Goal: Information Seeking & Learning: Compare options

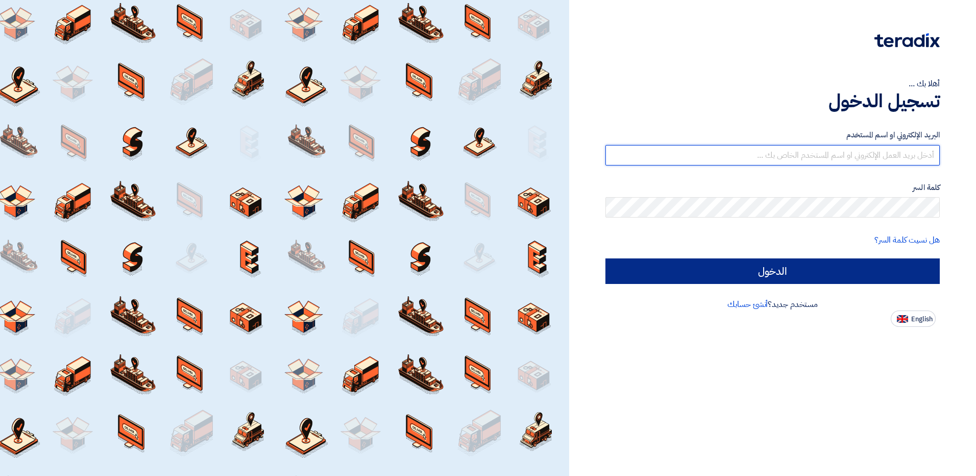
type input "[EMAIL_ADDRESS][DOMAIN_NAME]"
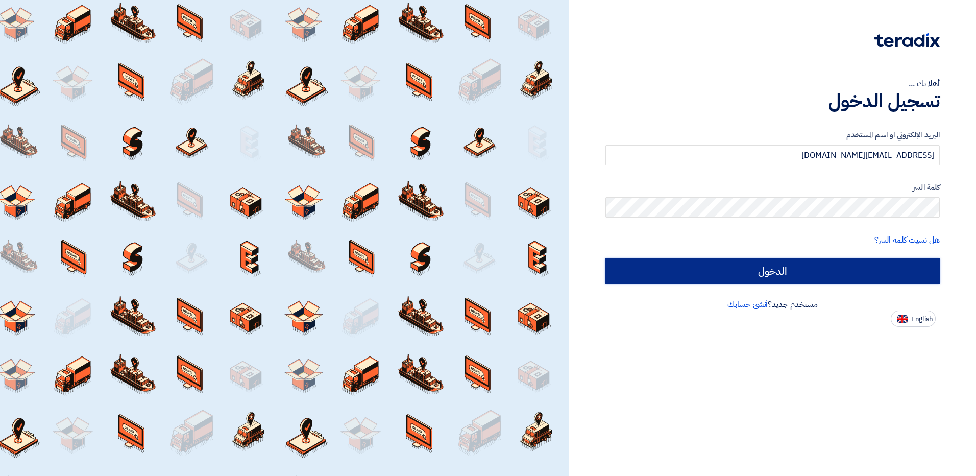
click at [778, 273] on input "الدخول" at bounding box center [773, 271] width 334 height 26
type input "Sign in"
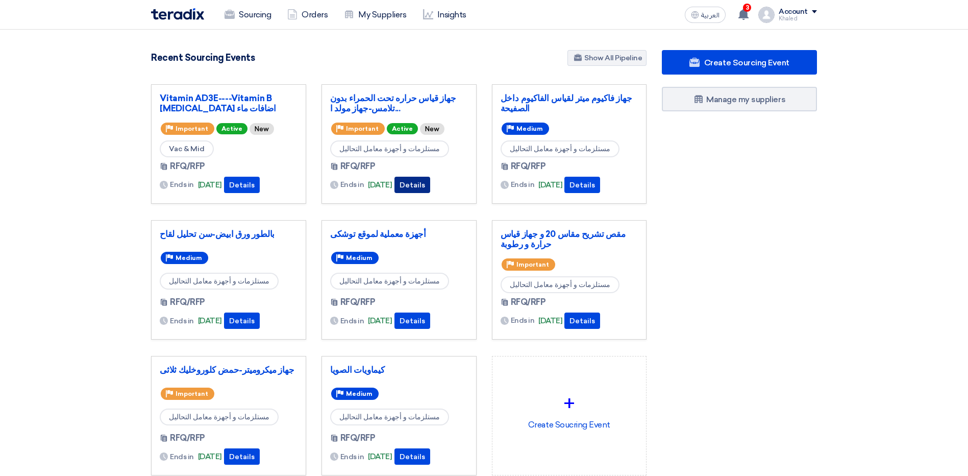
click at [428, 187] on button "Details" at bounding box center [413, 185] width 36 height 16
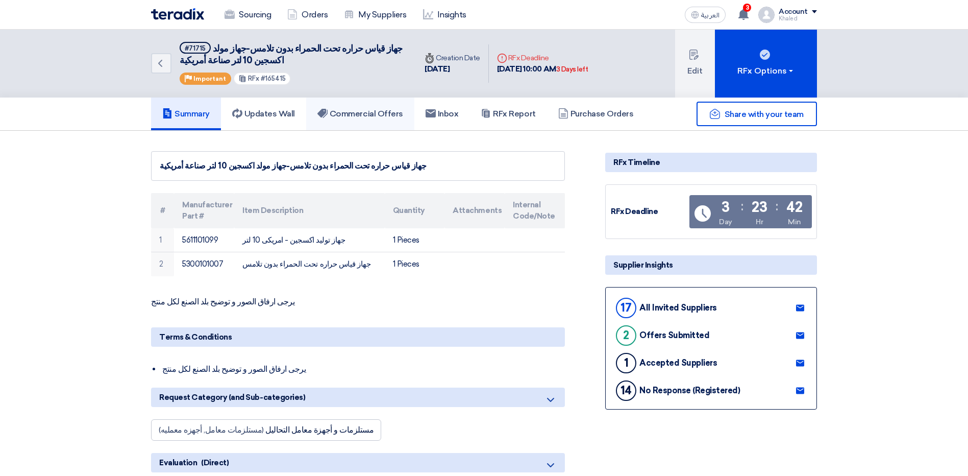
click at [363, 108] on link "Commercial Offers" at bounding box center [360, 114] width 108 height 33
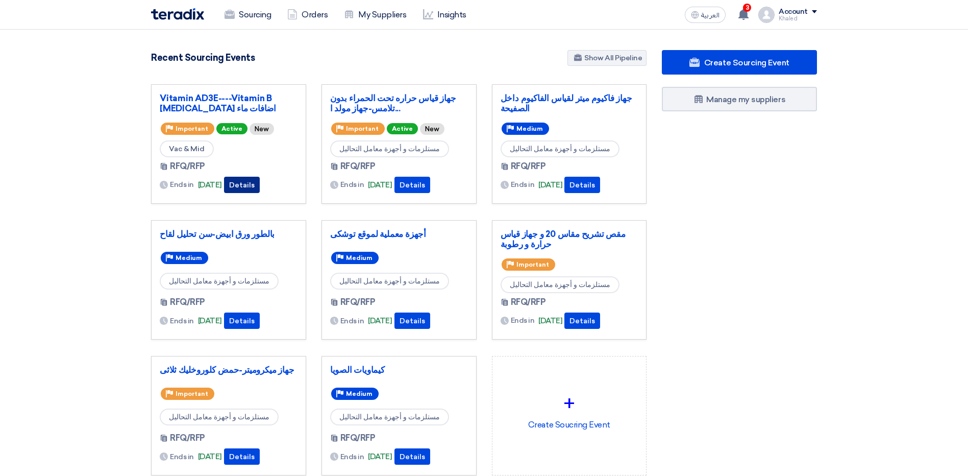
click at [249, 181] on button "Details" at bounding box center [242, 185] width 36 height 16
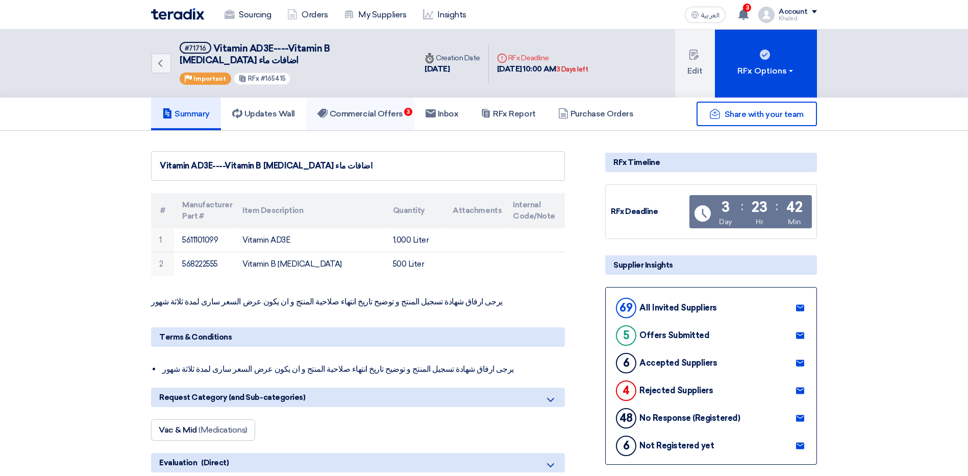
click at [392, 109] on h5 "Commercial Offers 3" at bounding box center [361, 114] width 86 height 10
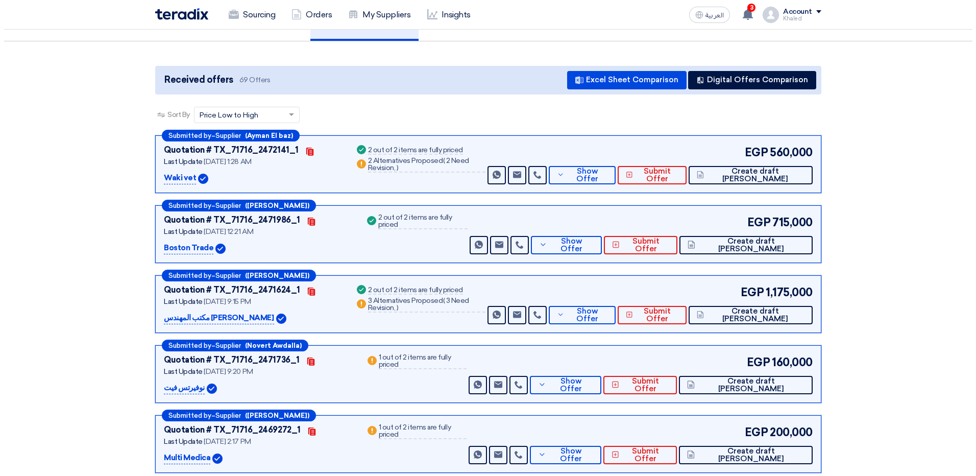
scroll to position [102, 0]
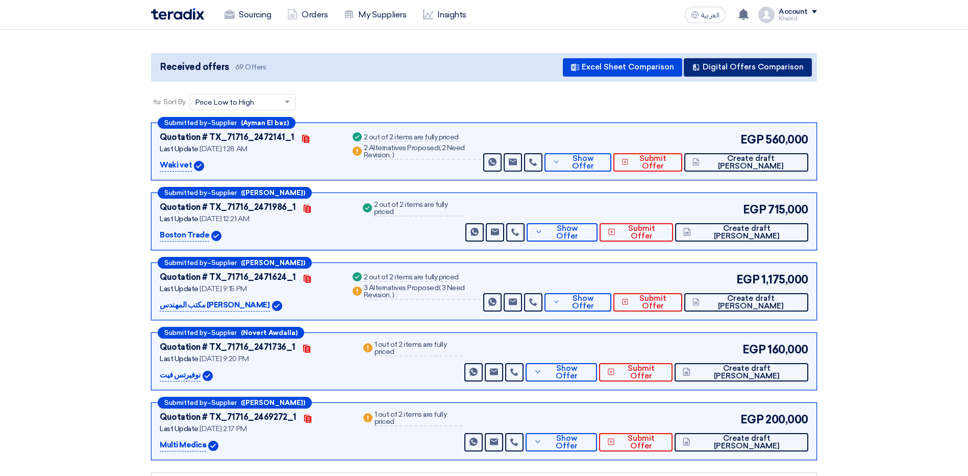
click at [719, 61] on button "Digital Offers Comparison" at bounding box center [748, 67] width 128 height 18
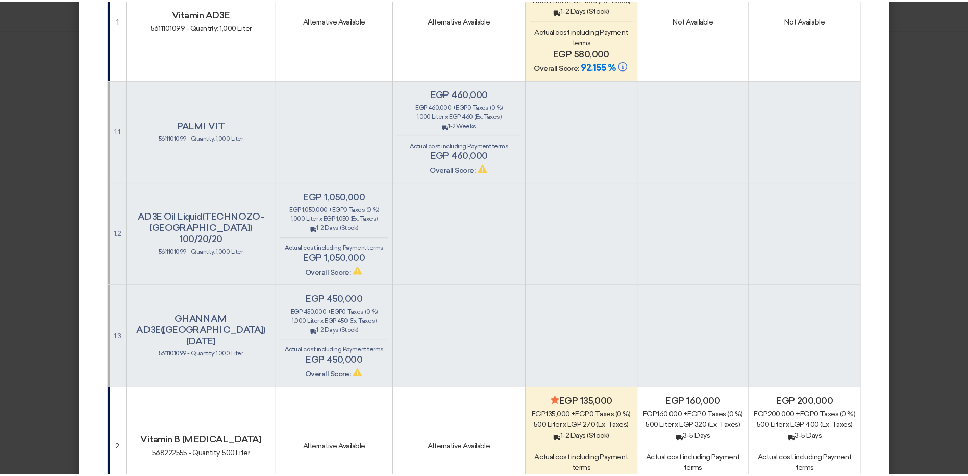
scroll to position [0, 0]
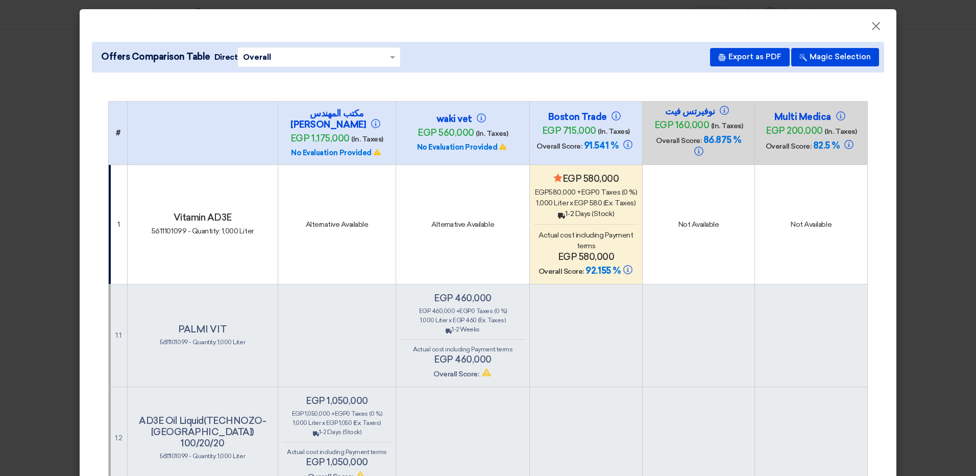
click at [871, 25] on span "×" at bounding box center [876, 28] width 10 height 20
